Goal: Task Accomplishment & Management: Use online tool/utility

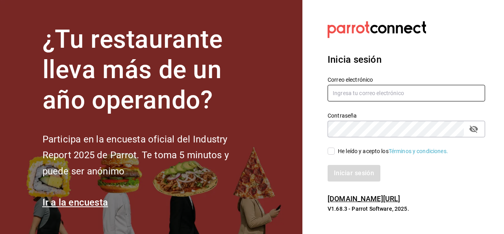
type input "SERGIO.SANTILLAN@GRUPOCOSTENO.COM"
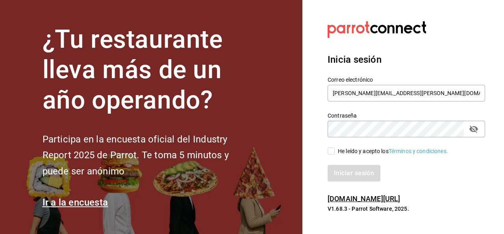
click at [331, 150] on input "He leído y acepto los Términos y condiciones." at bounding box center [331, 150] width 7 height 7
checkbox input "true"
click at [340, 171] on button "Iniciar sesión" at bounding box center [355, 173] width 54 height 17
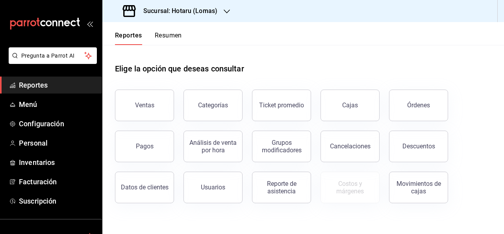
click at [226, 12] on icon "button" at bounding box center [227, 11] width 6 height 4
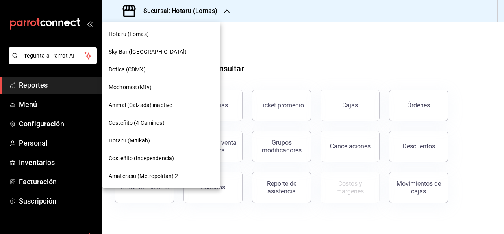
click at [134, 140] on span "Hotaru (Mitikah)" at bounding box center [129, 140] width 41 height 8
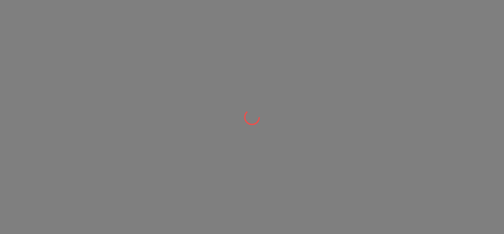
click at [134, 140] on div at bounding box center [252, 117] width 504 height 234
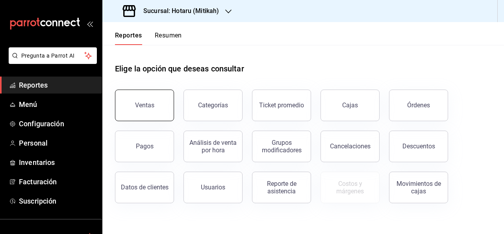
click at [154, 106] on button "Ventas" at bounding box center [144, 105] width 59 height 32
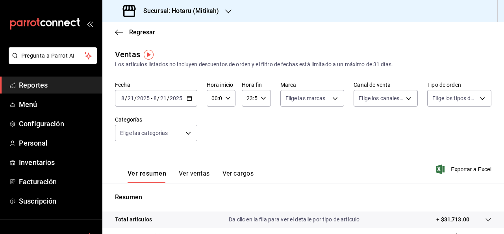
click at [188, 100] on \(Stroke\) "button" at bounding box center [189, 98] width 5 height 4
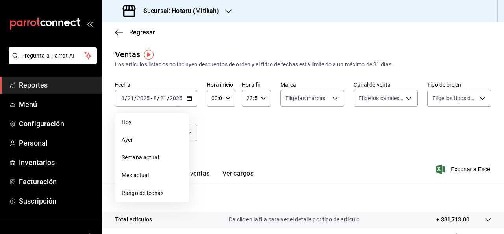
click at [137, 192] on span "Rango de fechas" at bounding box center [152, 193] width 61 height 8
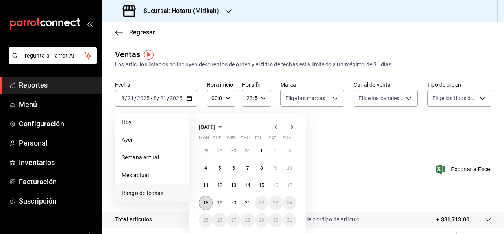
click at [204, 203] on abbr "18" at bounding box center [205, 203] width 5 height 6
click at [249, 205] on button "21" at bounding box center [248, 202] width 14 height 14
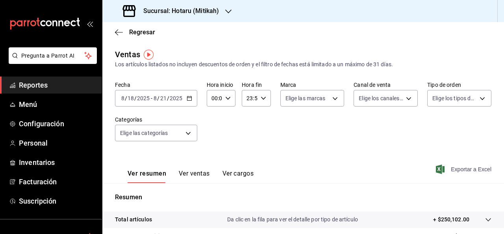
click at [466, 171] on span "Exportar a Excel" at bounding box center [465, 168] width 54 height 9
